Goal: Information Seeking & Learning: Find contact information

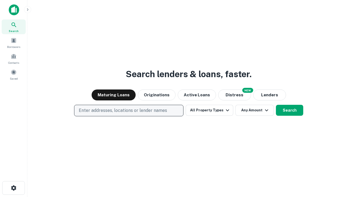
click at [129, 110] on p "Enter addresses, locations or lender names" at bounding box center [123, 110] width 88 height 7
type input "**********"
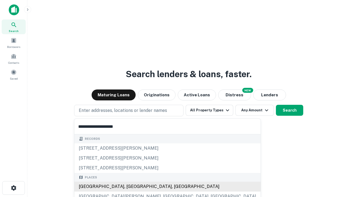
click at [131, 187] on div "Santa Monica, CA, USA" at bounding box center [167, 187] width 186 height 10
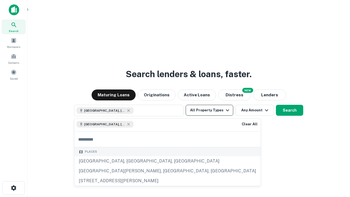
click at [209, 110] on button "All Property Types" at bounding box center [210, 110] width 48 height 11
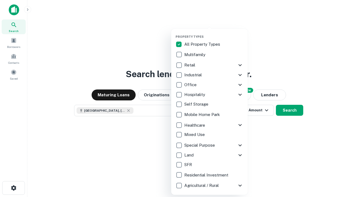
click at [214, 33] on button "button" at bounding box center [214, 33] width 77 height 0
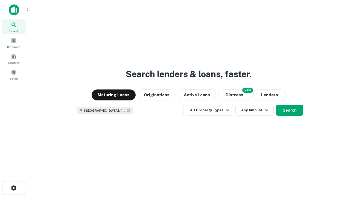
scroll to position [9, 0]
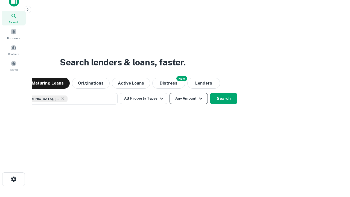
click at [170, 93] on button "Any Amount" at bounding box center [189, 98] width 38 height 11
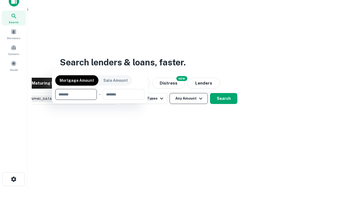
scroll to position [39, 155]
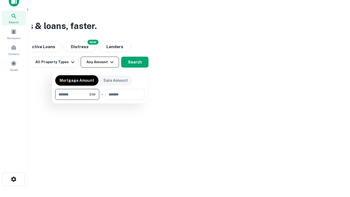
type input "*******"
click at [100, 100] on button "button" at bounding box center [99, 100] width 89 height 0
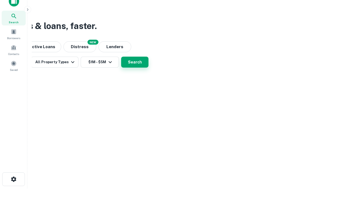
click at [149, 68] on button "Search" at bounding box center [134, 62] width 27 height 11
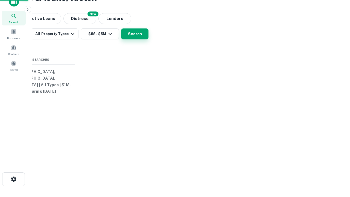
scroll to position [0, 101]
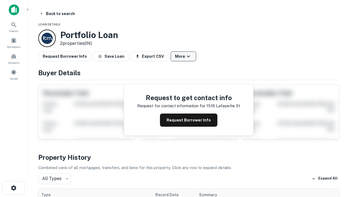
click at [183, 56] on button "More" at bounding box center [183, 56] width 25 height 10
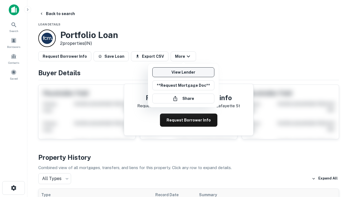
click at [183, 72] on link "View Lender" at bounding box center [183, 72] width 62 height 10
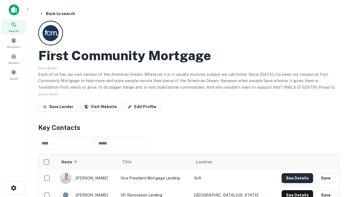
click at [297, 178] on button "See Details" at bounding box center [297, 178] width 31 height 10
